Goal: Navigation & Orientation: Find specific page/section

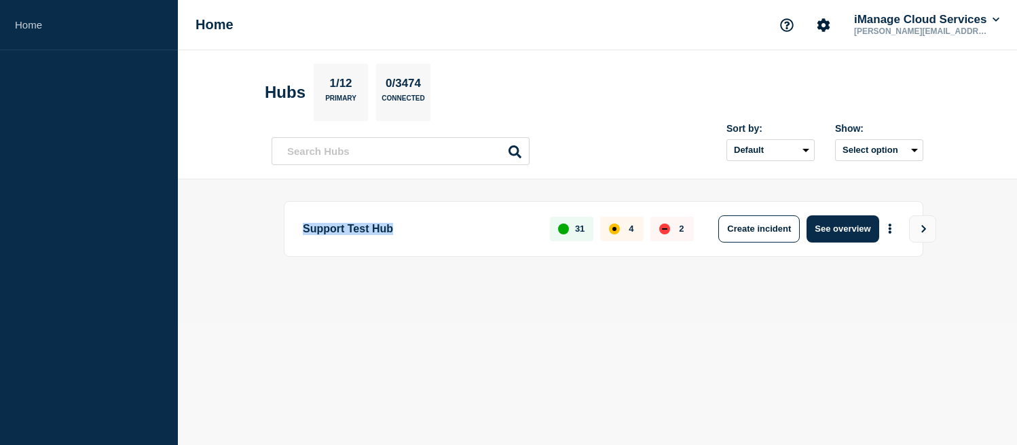
drag, startPoint x: 413, startPoint y: 230, endPoint x: 220, endPoint y: 224, distance: 193.6
click at [220, 224] on main "Support Test Hub 31 4 2 Create incident See overview" at bounding box center [597, 251] width 839 height 145
click at [269, 215] on main "Support Test Hub 31 4 2 Create incident See overview" at bounding box center [597, 251] width 839 height 145
click at [352, 108] on p "Primary" at bounding box center [340, 101] width 31 height 14
click at [417, 86] on p "0/3474" at bounding box center [403, 86] width 45 height 18
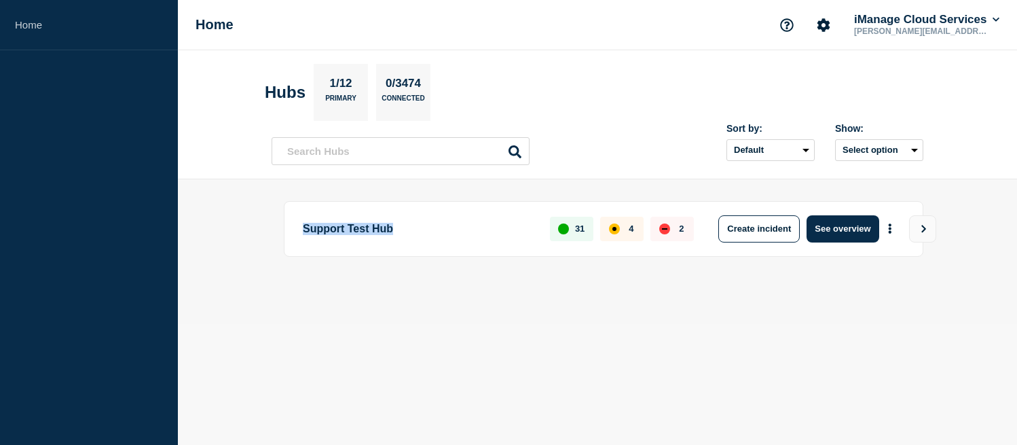
drag, startPoint x: 419, startPoint y: 230, endPoint x: 291, endPoint y: 227, distance: 128.3
click at [291, 227] on div "Support Test Hub 31 4 2 Create incident See overview" at bounding box center [603, 229] width 639 height 56
click at [350, 110] on div "1/12 Primary" at bounding box center [341, 92] width 54 height 57
click at [288, 94] on h2 "Hubs" at bounding box center [285, 92] width 41 height 19
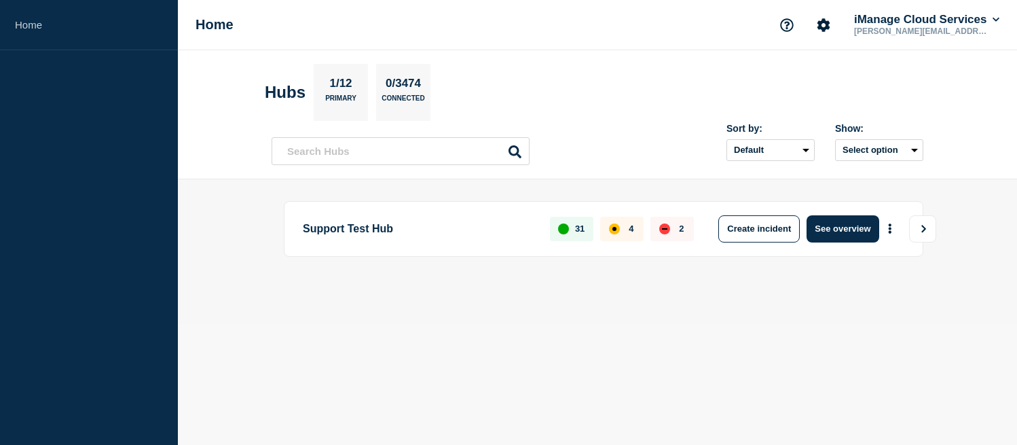
click at [929, 225] on button "View" at bounding box center [922, 228] width 27 height 27
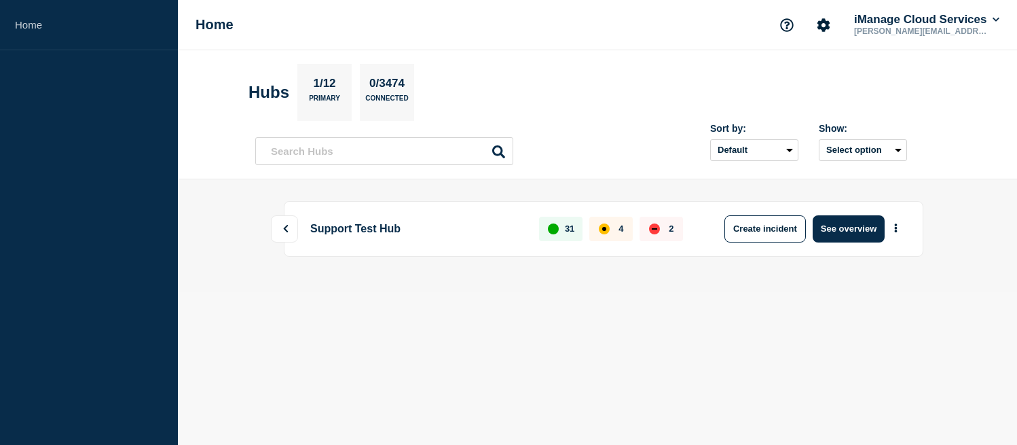
click at [290, 227] on icon at bounding box center [285, 229] width 9 height 8
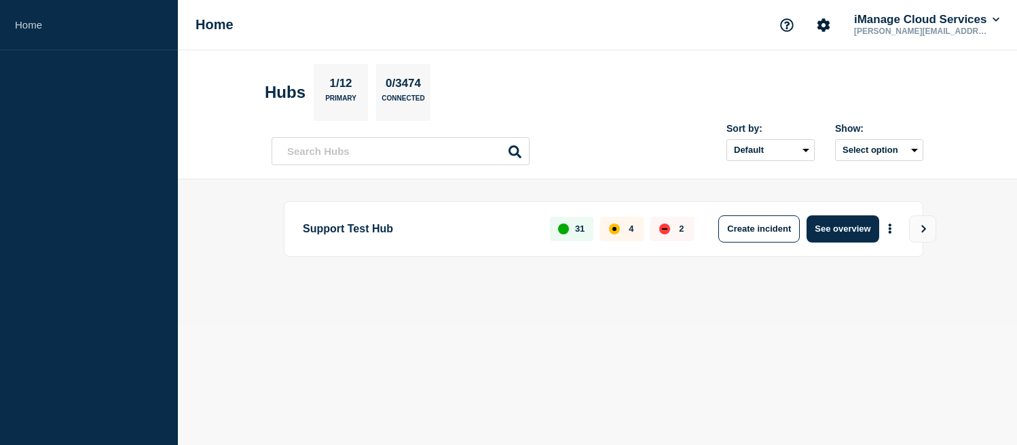
click at [344, 98] on p "Primary" at bounding box center [340, 101] width 31 height 14
drag, startPoint x: 431, startPoint y: 86, endPoint x: 387, endPoint y: 73, distance: 46.0
click at [387, 73] on div "0/3474 Connected" at bounding box center [403, 92] width 54 height 57
drag, startPoint x: 369, startPoint y: 80, endPoint x: 355, endPoint y: 85, distance: 14.4
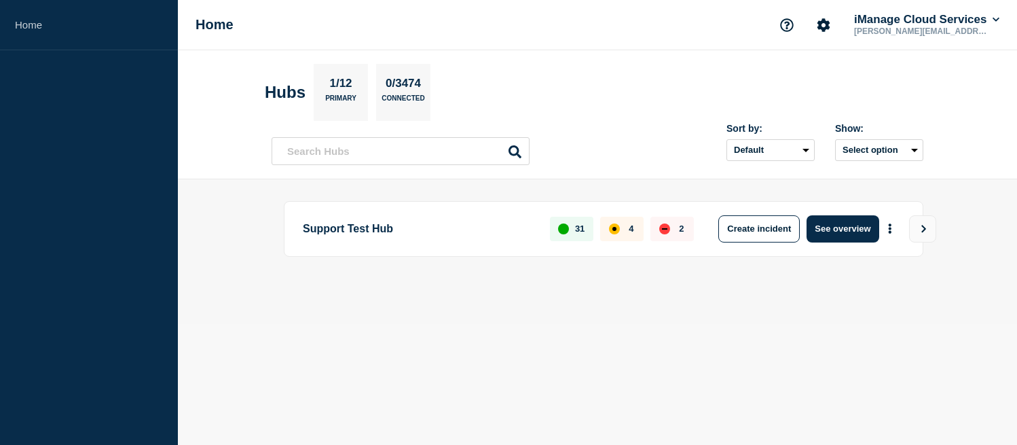
click at [355, 85] on div "1/12 Primary" at bounding box center [341, 92] width 54 height 57
click at [355, 85] on p "1/12" at bounding box center [340, 86] width 33 height 18
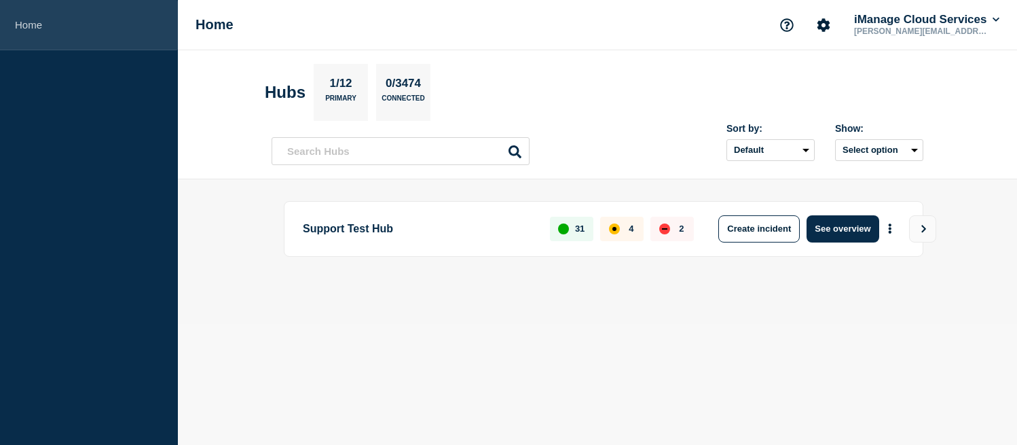
click at [20, 24] on link "Home" at bounding box center [89, 25] width 178 height 50
click at [96, 32] on link "Home" at bounding box center [89, 25] width 178 height 50
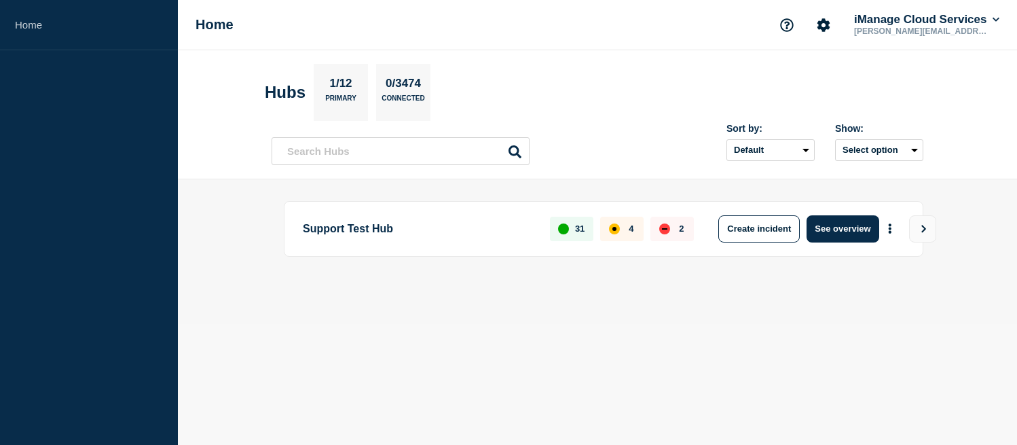
click at [240, 23] on div "Home iManage Cloud Services [PERSON_NAME][EMAIL_ADDRESS][DOMAIN_NAME]" at bounding box center [597, 25] width 839 height 50
click at [858, 149] on button "Select option" at bounding box center [879, 150] width 88 height 22
click at [747, 139] on select "Default Last added Last updated Most active A-Z" at bounding box center [770, 150] width 88 height 22
click at [866, 137] on div "Show: Select option" at bounding box center [879, 142] width 88 height 38
click at [866, 146] on button "Select option" at bounding box center [879, 150] width 88 height 22
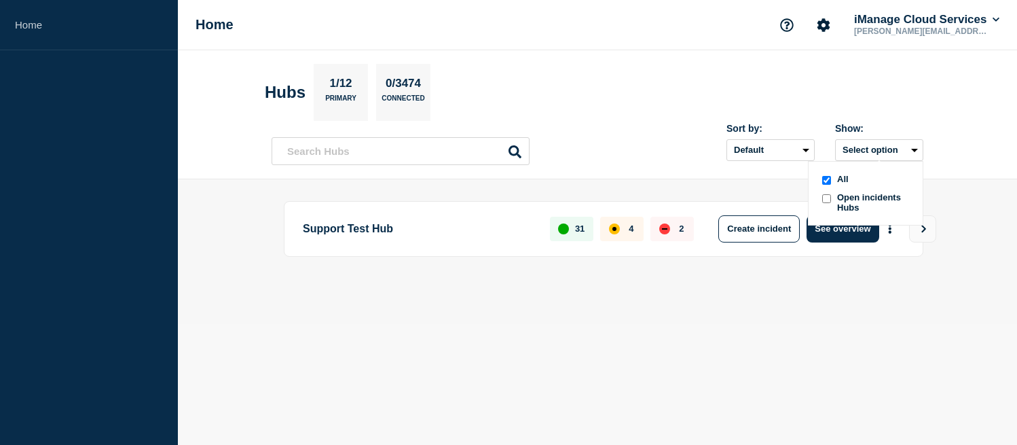
click at [865, 198] on span "Open incidents Hubs" at bounding box center [874, 202] width 75 height 20
click at [866, 147] on button "Select option" at bounding box center [879, 150] width 88 height 22
click at [825, 198] on input "openIncidentsHubs checkbox" at bounding box center [826, 198] width 9 height 9
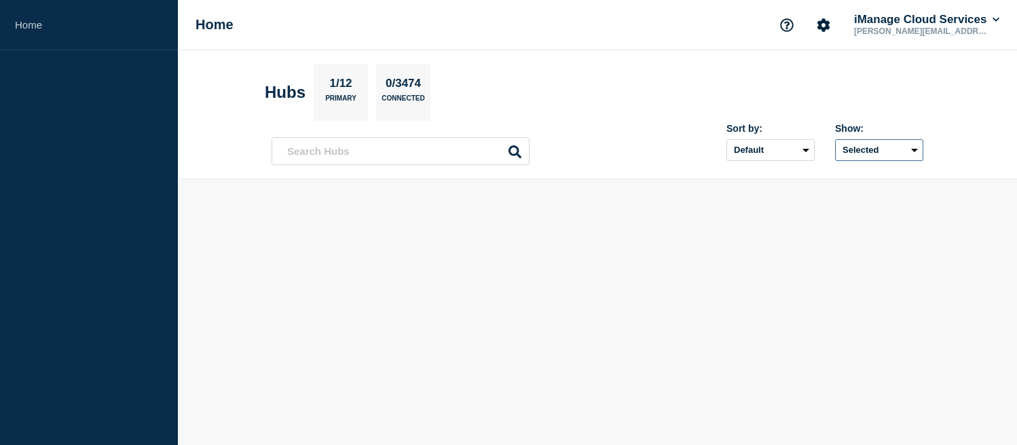
click at [852, 149] on button "Selected" at bounding box center [879, 150] width 88 height 22
click at [824, 180] on input "all checkbox" at bounding box center [826, 180] width 9 height 9
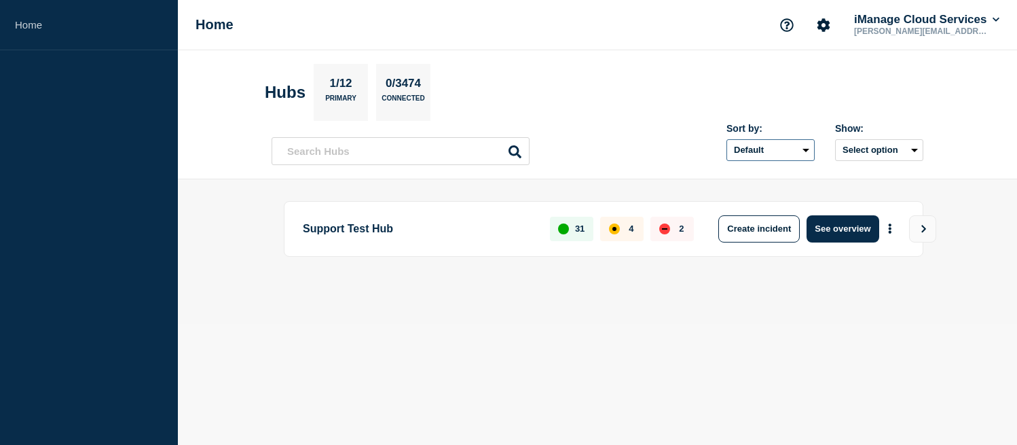
click at [751, 149] on select "Default Last added Last updated Most active A-Z" at bounding box center [770, 150] width 88 height 22
click at [661, 181] on main "Support Test Hub 31 4 2 Create incident See overview" at bounding box center [597, 251] width 839 height 145
